Goal: Find specific page/section: Find specific page/section

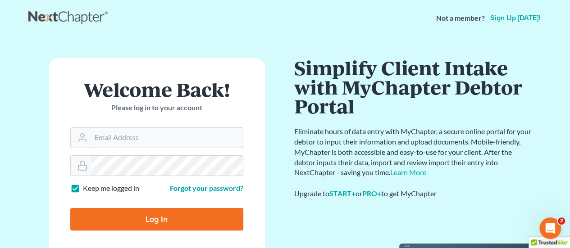
type input "Crystal@attorneydebtfighters.com"
type input "Thinking..."
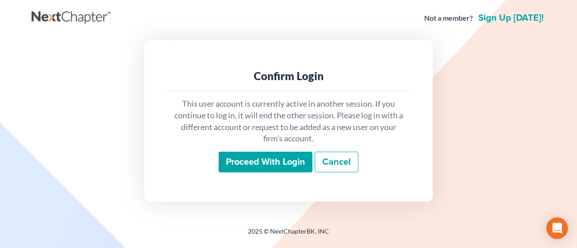
click at [240, 157] on input "Proceed with login" at bounding box center [266, 162] width 94 height 21
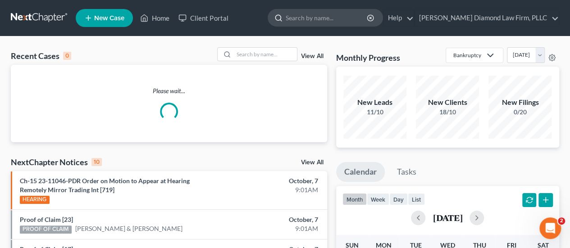
click at [368, 20] on input "search" at bounding box center [327, 17] width 82 height 17
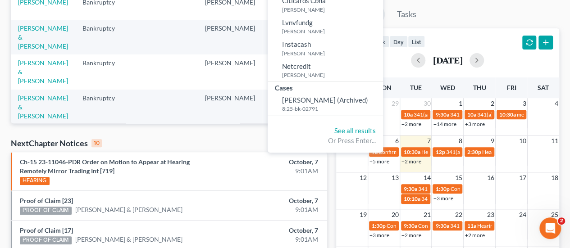
scroll to position [154, 0]
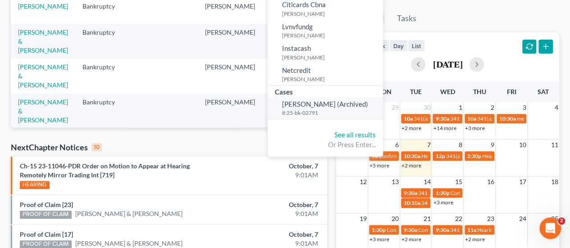
type input "[PERSON_NAME]"
click at [326, 98] on link "[PERSON_NAME] (Archived) 8:25-bk-02791" at bounding box center [325, 108] width 115 height 22
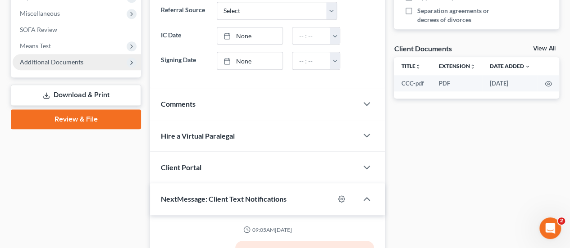
scroll to position [168, 0]
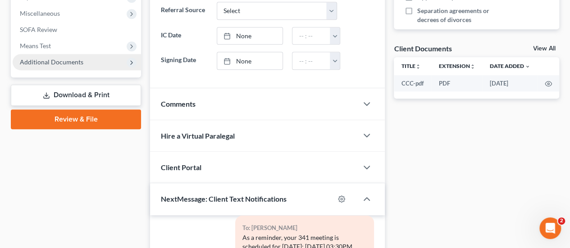
click at [51, 68] on span "Additional Documents" at bounding box center [77, 62] width 128 height 16
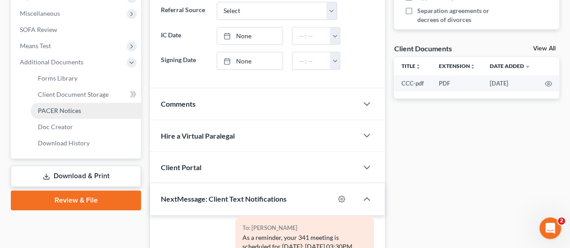
click at [55, 108] on span "PACER Notices" at bounding box center [59, 111] width 43 height 8
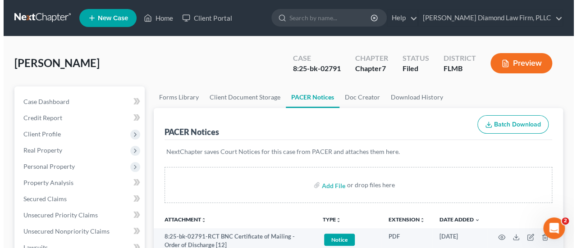
scroll to position [45, 0]
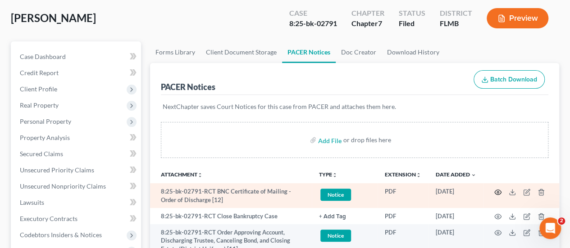
click at [498, 191] on icon "button" at bounding box center [497, 192] width 7 height 7
